Goal: Task Accomplishment & Management: Use online tool/utility

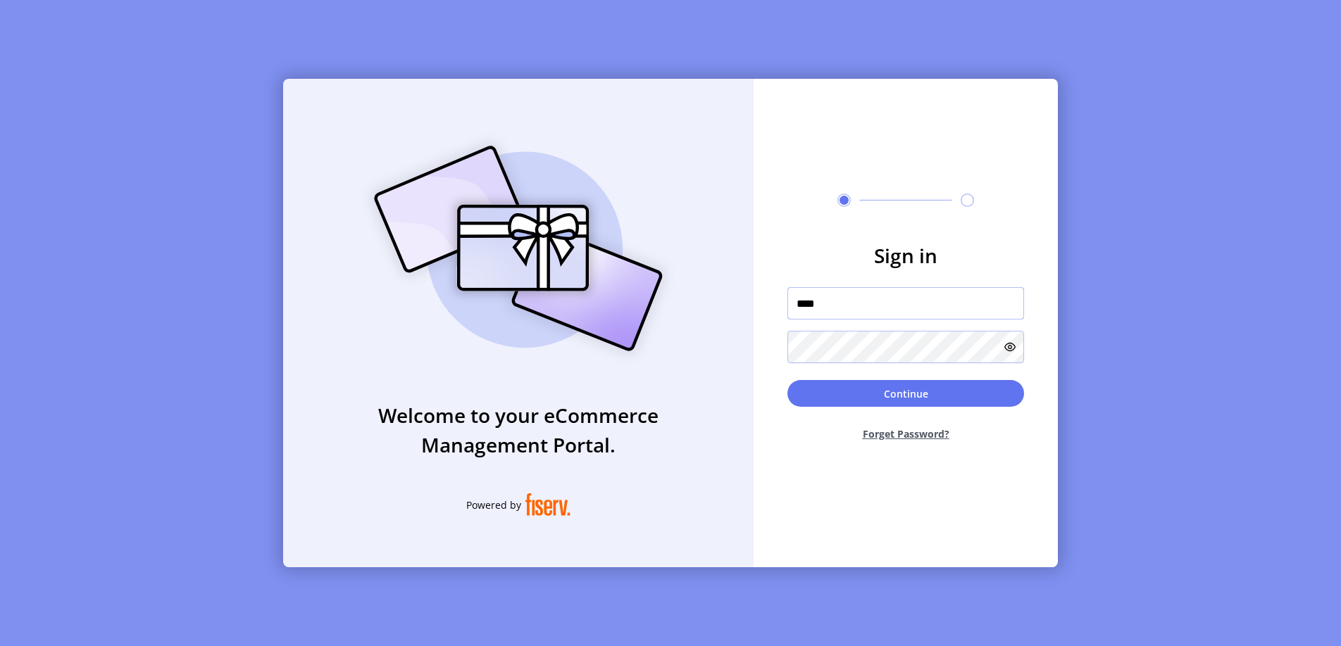
click at [1018, 308] on input "****" at bounding box center [905, 303] width 237 height 32
type input "**********"
click at [892, 406] on button "Continue" at bounding box center [905, 393] width 237 height 27
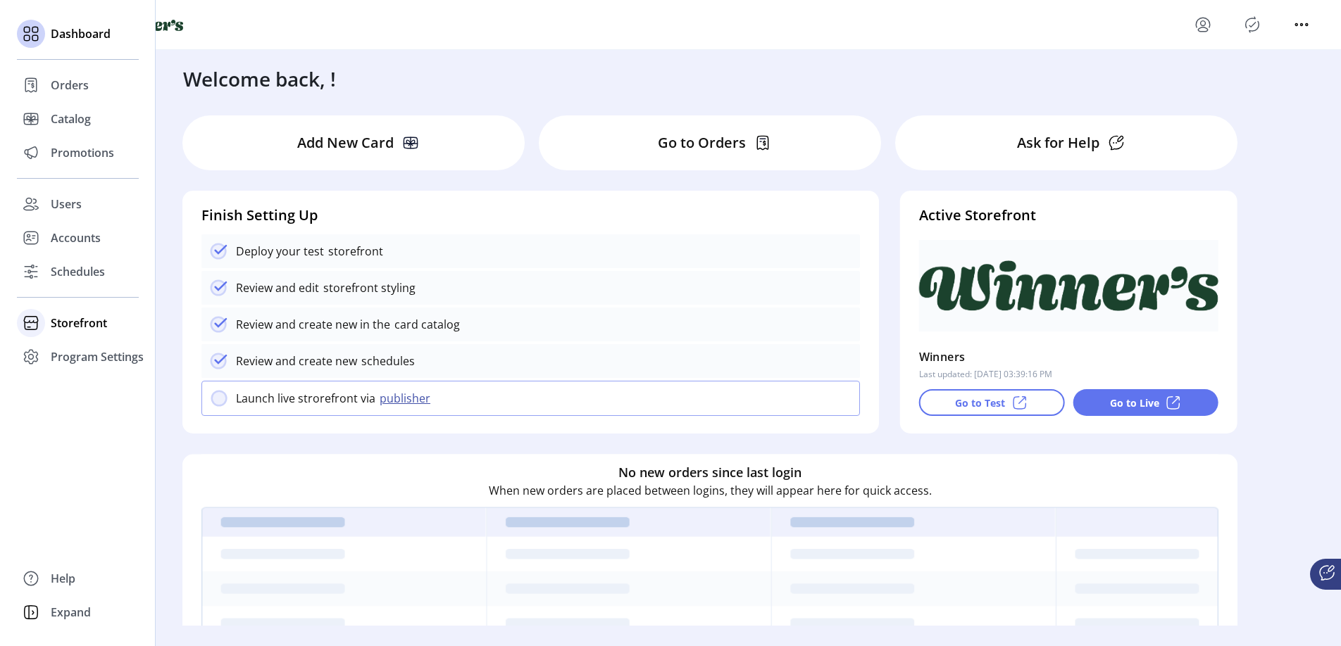
click at [96, 327] on span "Storefront" at bounding box center [79, 323] width 56 height 17
click at [78, 399] on span "Program Settings" at bounding box center [97, 402] width 93 height 17
click at [82, 158] on span "Promotions" at bounding box center [82, 152] width 63 height 17
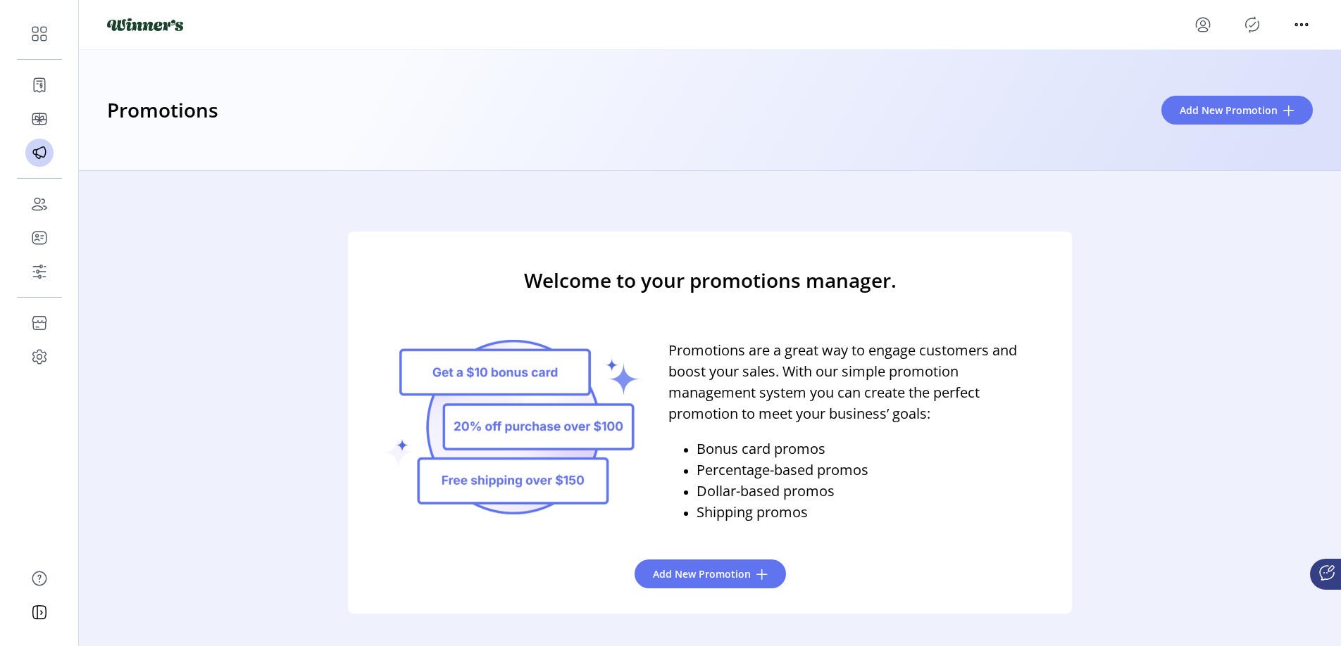
click at [728, 597] on div "Welcome to your promotions manager. Promotions are a great way to engage custom…" at bounding box center [710, 423] width 724 height 382
click at [717, 583] on button "Add New Promotion" at bounding box center [709, 574] width 151 height 29
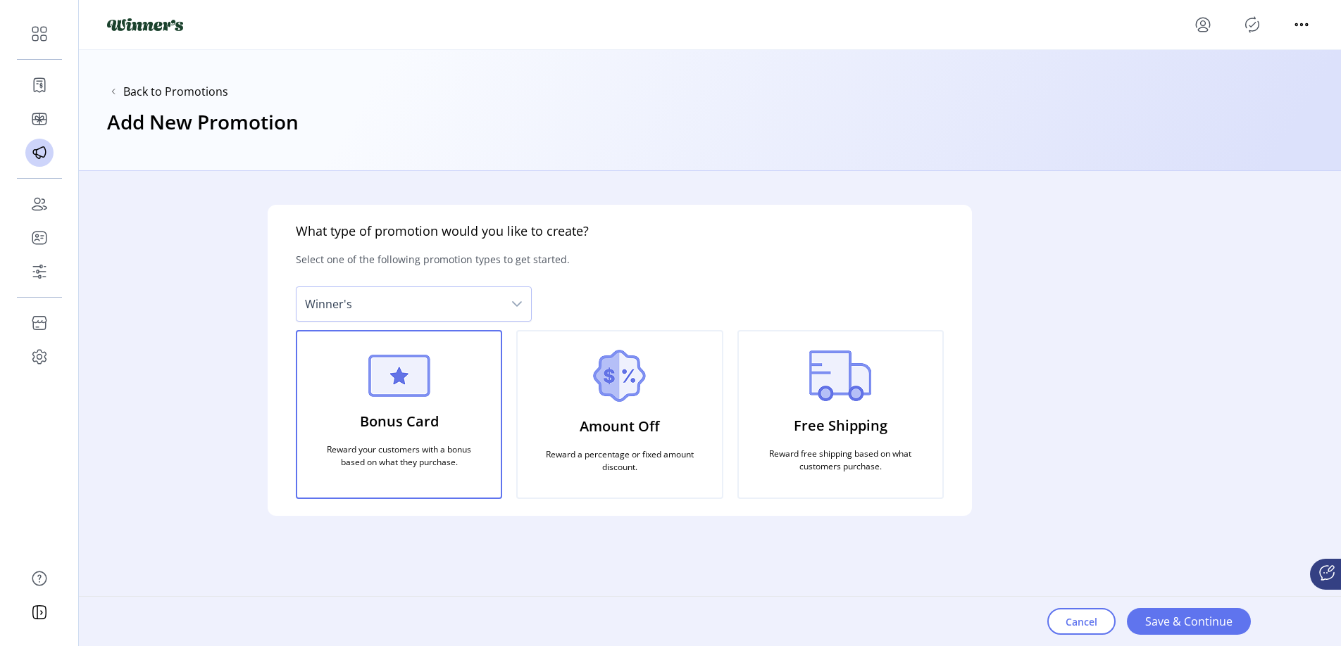
click at [584, 387] on div "Amount Off Reward a percentage or fixed amount discount." at bounding box center [619, 414] width 206 height 169
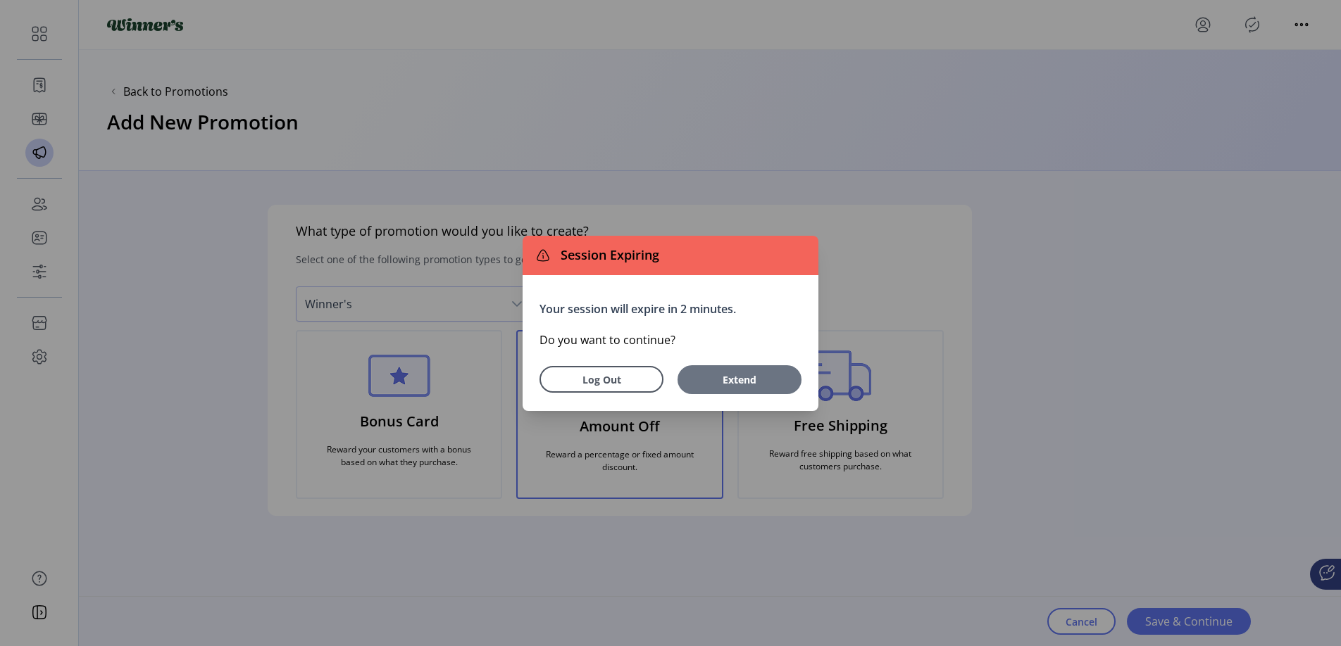
drag, startPoint x: 761, startPoint y: 367, endPoint x: 753, endPoint y: 375, distance: 11.5
click at [760, 368] on button "Extend" at bounding box center [739, 379] width 124 height 29
